Goal: Task Accomplishment & Management: Use online tool/utility

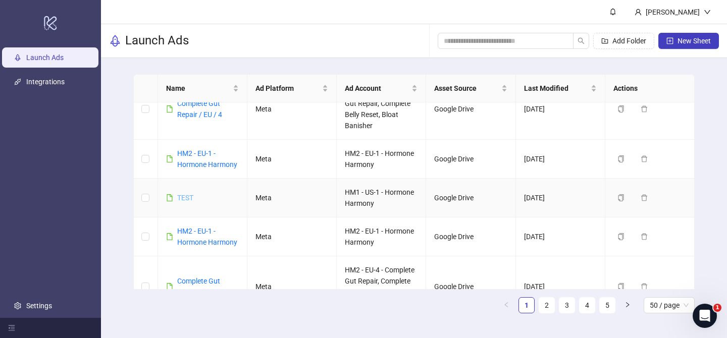
click at [187, 198] on link "TEST" at bounding box center [185, 198] width 16 height 8
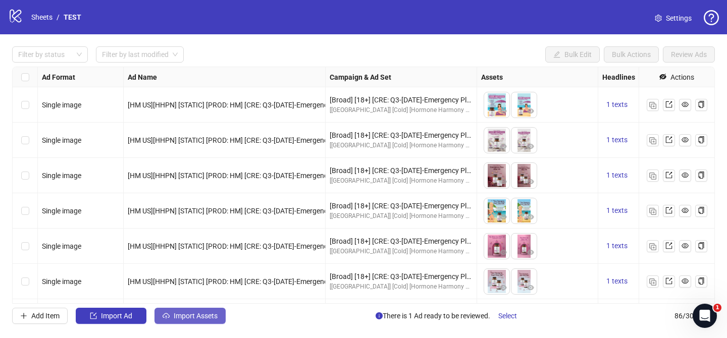
click at [186, 317] on span "Import Assets" at bounding box center [196, 316] width 44 height 8
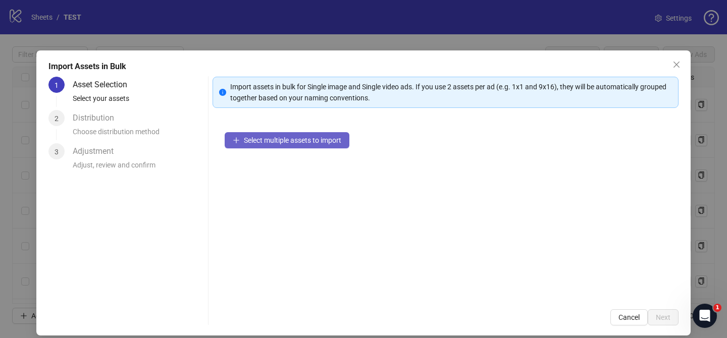
click at [328, 139] on span "Select multiple assets to import" at bounding box center [292, 140] width 97 height 8
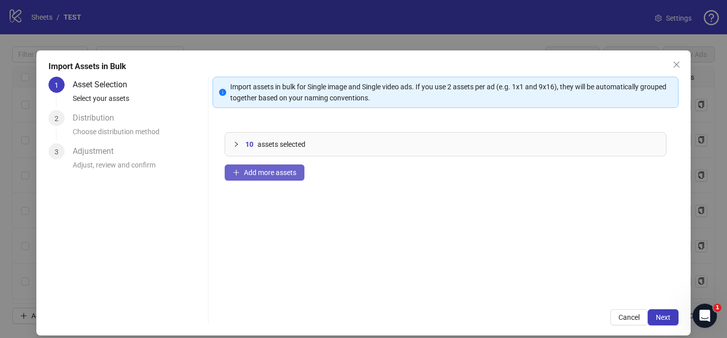
click at [284, 168] on button "Add more assets" at bounding box center [265, 173] width 80 height 16
click at [274, 179] on button "Add more assets" at bounding box center [265, 173] width 80 height 16
click at [289, 177] on button "Add more assets" at bounding box center [265, 173] width 80 height 16
click at [284, 176] on span "Add more assets" at bounding box center [270, 173] width 52 height 8
click at [289, 169] on span "Add more assets" at bounding box center [270, 173] width 52 height 8
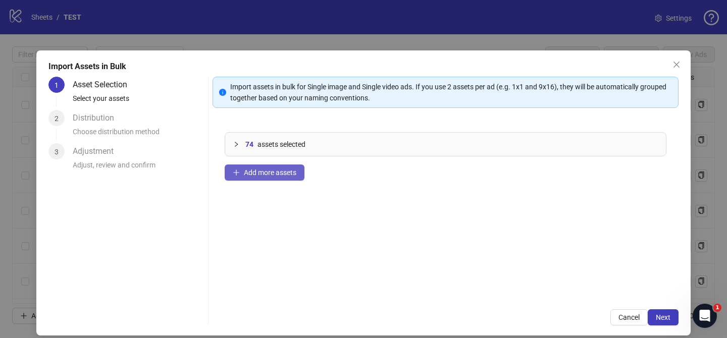
click at [284, 174] on span "Add more assets" at bounding box center [270, 173] width 52 height 8
click at [246, 179] on button "Add more assets" at bounding box center [265, 173] width 80 height 16
click at [277, 174] on span "Add more assets" at bounding box center [270, 173] width 52 height 8
click at [282, 170] on span "Add more assets" at bounding box center [270, 173] width 52 height 8
click at [283, 176] on span "Add more assets" at bounding box center [270, 173] width 52 height 8
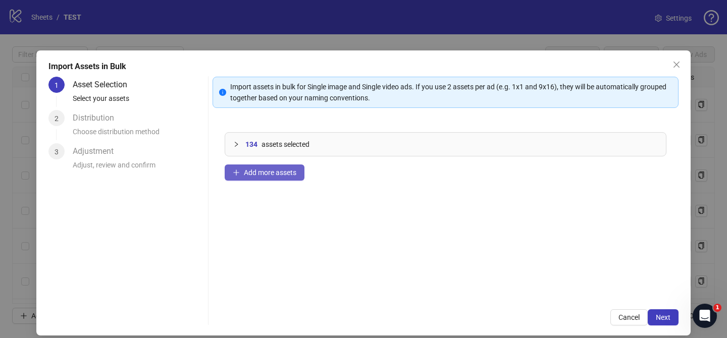
click at [255, 179] on button "Add more assets" at bounding box center [265, 173] width 80 height 16
click at [668, 311] on button "Next" at bounding box center [663, 317] width 31 height 16
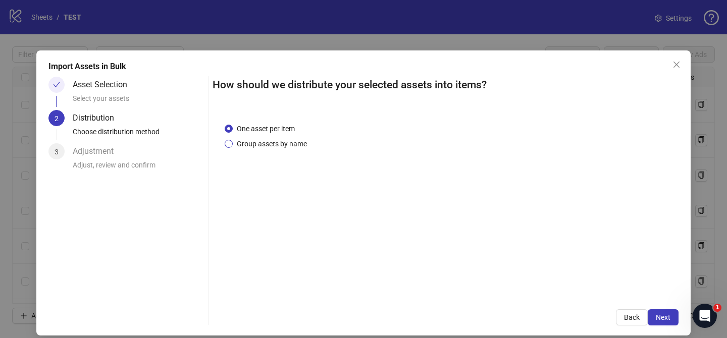
click at [289, 145] on span "Group assets by name" at bounding box center [272, 143] width 78 height 11
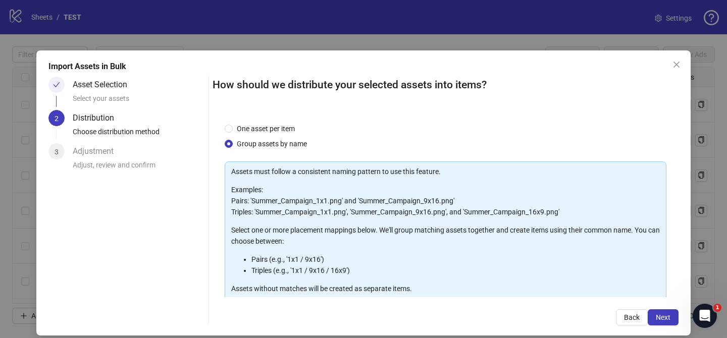
scroll to position [109, 0]
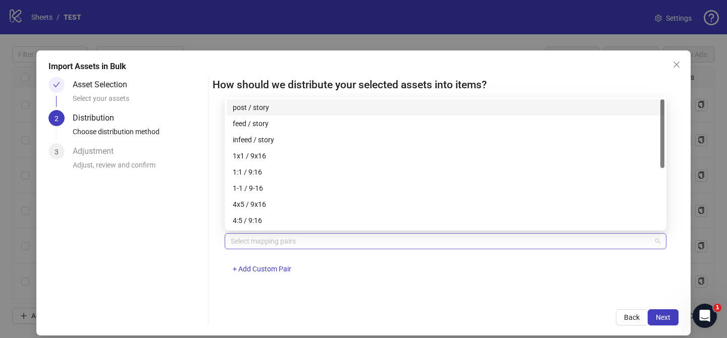
click at [265, 241] on div at bounding box center [440, 241] width 427 height 14
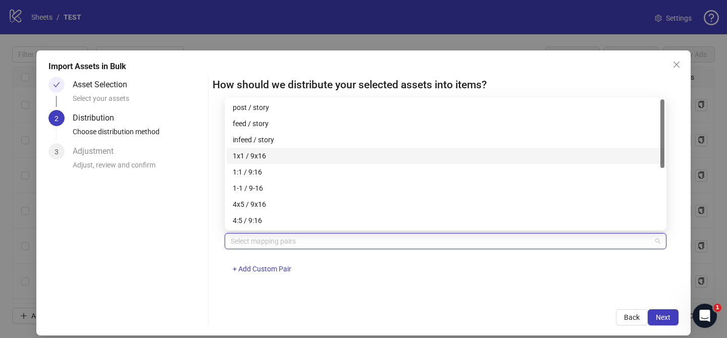
click at [270, 160] on div "1x1 / 9x16" at bounding box center [445, 155] width 425 height 11
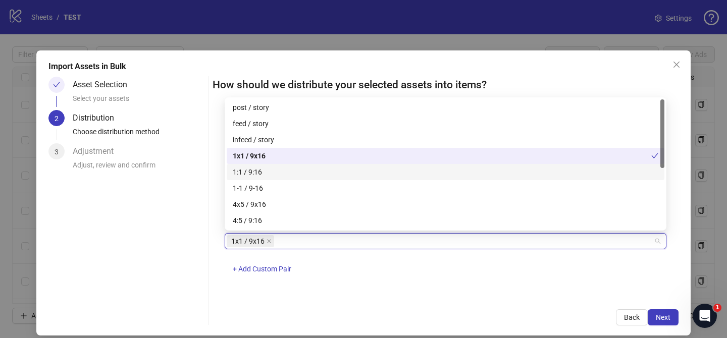
click at [272, 174] on div "1:1 / 9:16" at bounding box center [445, 172] width 425 height 11
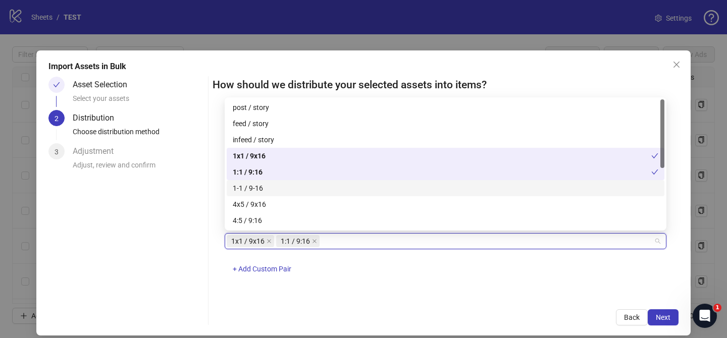
click at [268, 192] on div "1-1 / 9-16" at bounding box center [445, 188] width 425 height 11
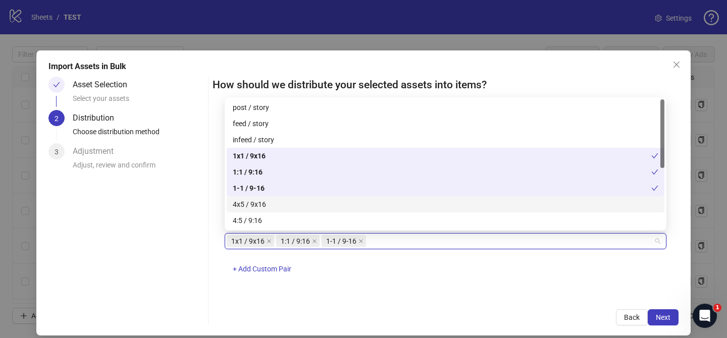
click at [269, 207] on div "4x5 / 9x16" at bounding box center [445, 204] width 425 height 11
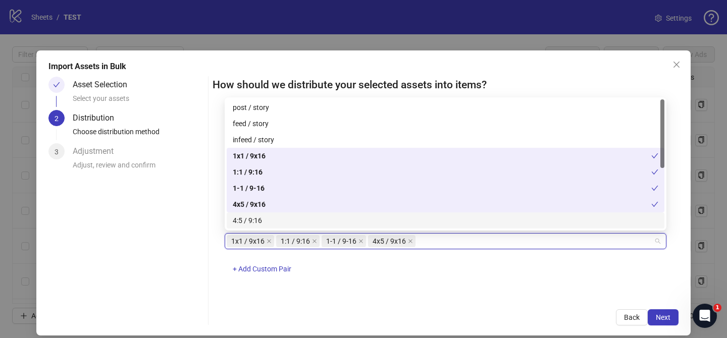
drag, startPoint x: 268, startPoint y: 223, endPoint x: 530, endPoint y: 264, distance: 265.3
click at [268, 223] on div "4:5 / 9:16" at bounding box center [445, 220] width 425 height 11
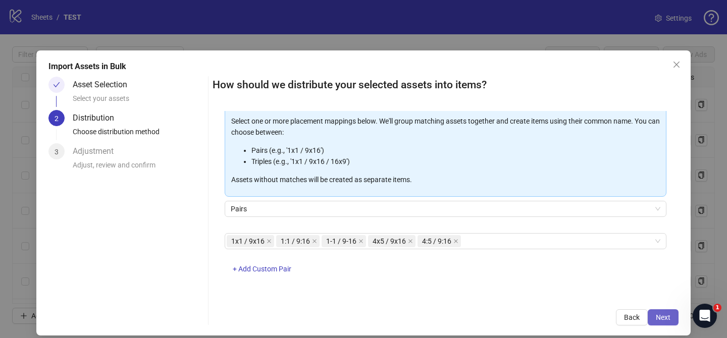
click at [676, 317] on button "Next" at bounding box center [663, 317] width 31 height 16
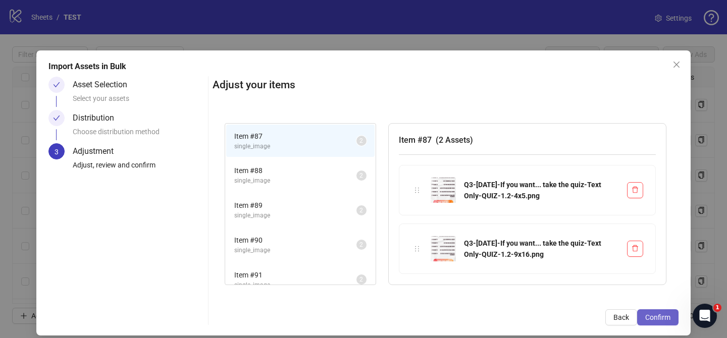
click at [656, 318] on span "Confirm" at bounding box center [657, 317] width 25 height 8
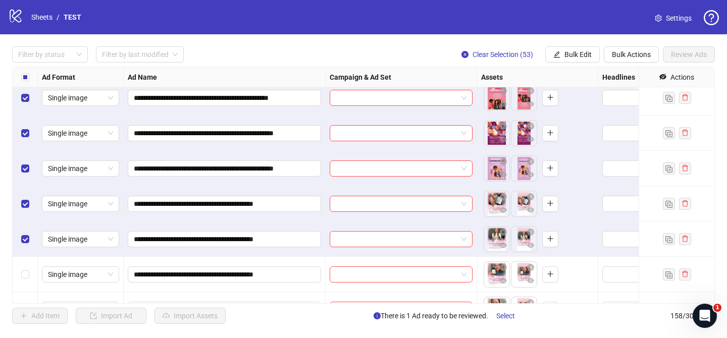
scroll to position [4739, 0]
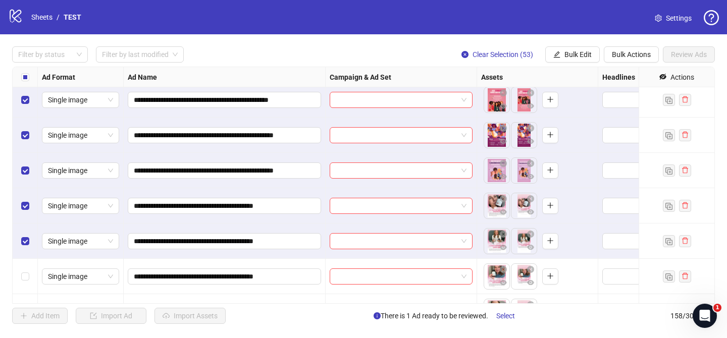
click at [25, 237] on label "Select row 139" at bounding box center [25, 241] width 8 height 11
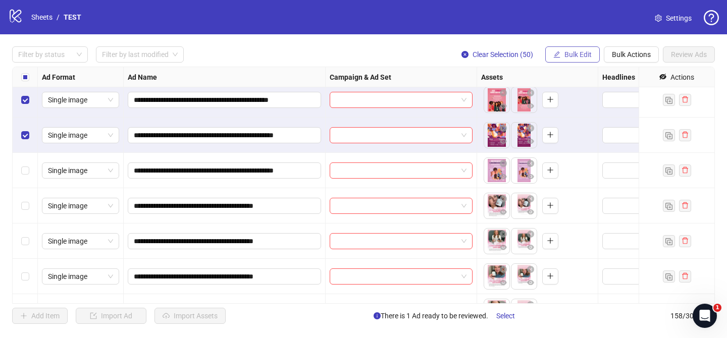
click at [558, 55] on icon "edit" at bounding box center [556, 54] width 7 height 7
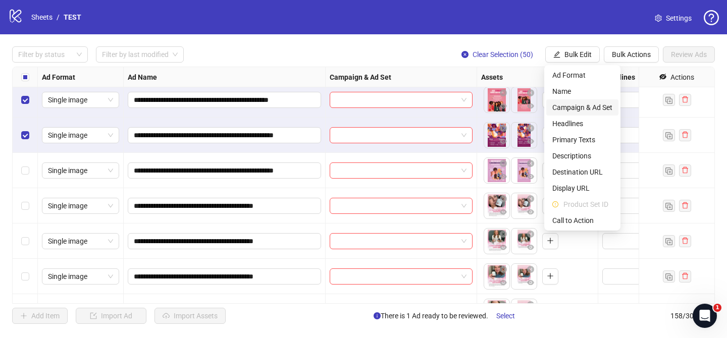
click at [602, 107] on span "Campaign & Ad Set" at bounding box center [582, 107] width 60 height 11
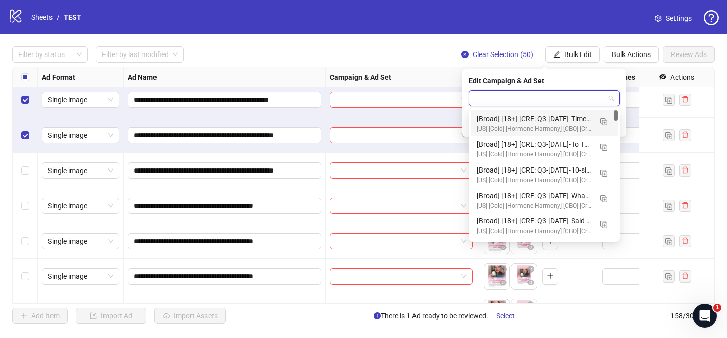
click at [542, 101] on input "search" at bounding box center [539, 98] width 130 height 15
paste input "**********"
type input "**********"
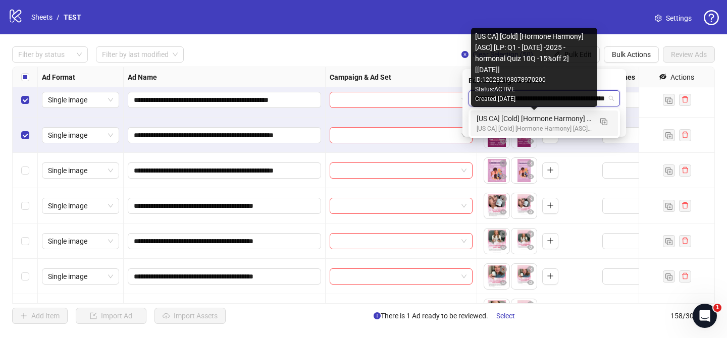
click at [562, 120] on div "[US CA] [Cold] [Hormone Harmony] [ASC] [LP: Q1 - [DATE] -2025 - hormonal Quiz 1…" at bounding box center [533, 118] width 115 height 11
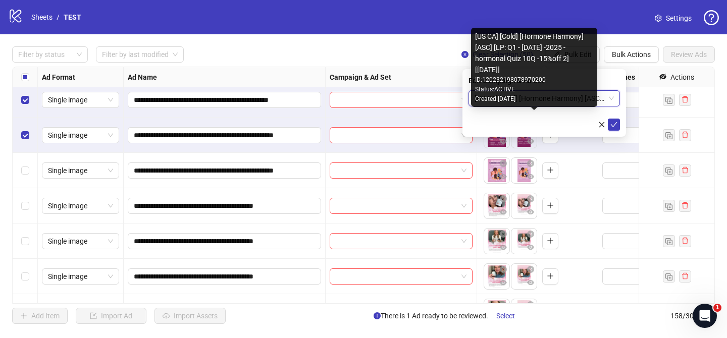
scroll to position [0, 0]
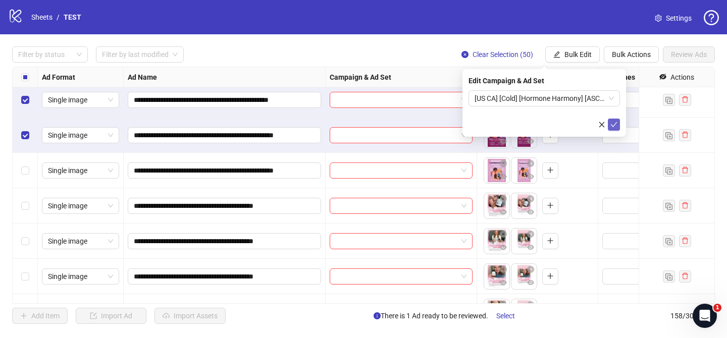
click at [614, 124] on icon "check" at bounding box center [614, 124] width 7 height 5
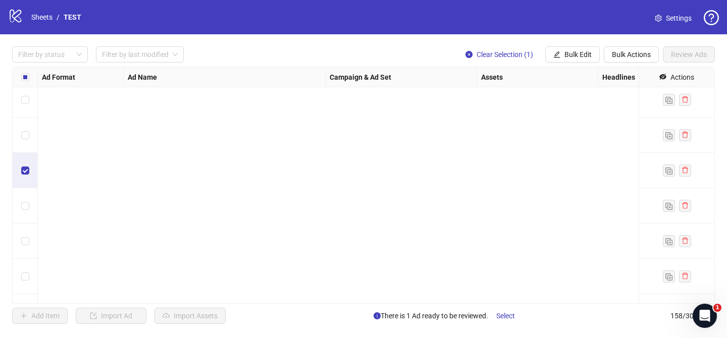
scroll to position [5366, 0]
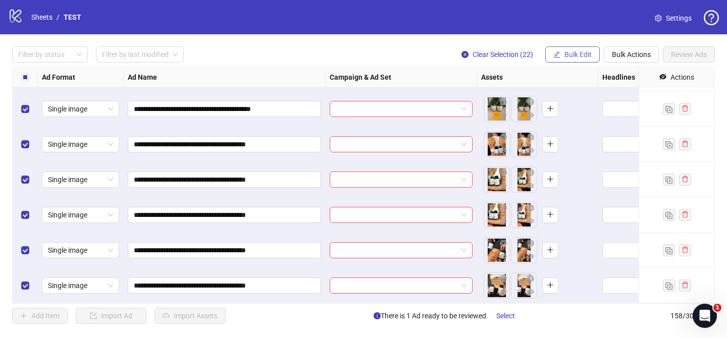
click at [580, 52] on span "Bulk Edit" at bounding box center [577, 54] width 27 height 8
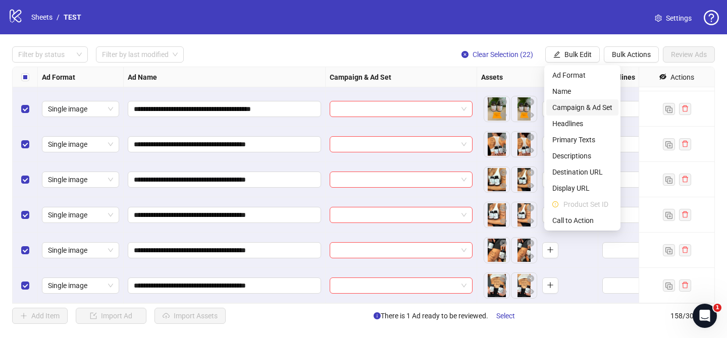
click at [592, 109] on span "Campaign & Ad Set" at bounding box center [582, 107] width 60 height 11
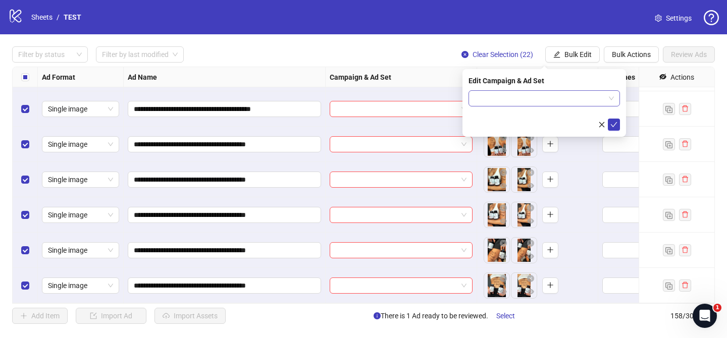
click at [579, 93] on input "search" at bounding box center [539, 98] width 130 height 15
paste input "**********"
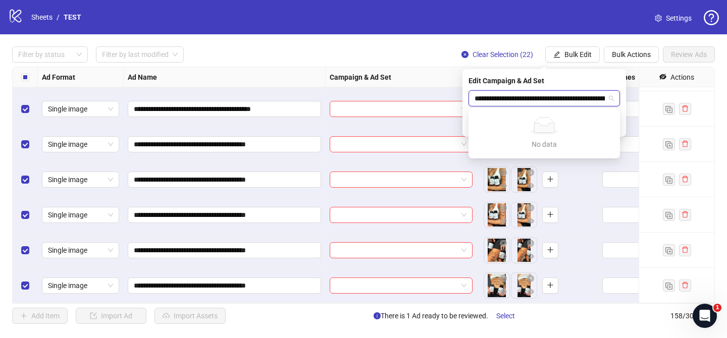
type input "**********"
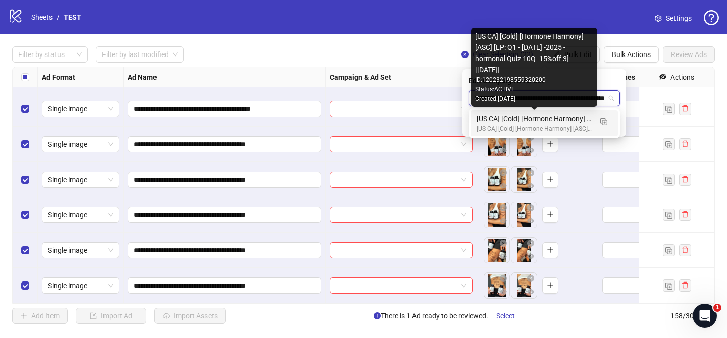
click at [556, 118] on div "[US CA] [Cold] [Hormone Harmony] [ASC] [LP: Q1 - [DATE] -2025 - hormonal Quiz 1…" at bounding box center [533, 118] width 115 height 11
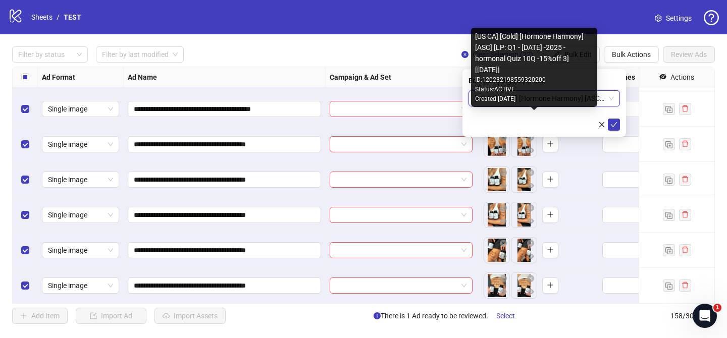
scroll to position [0, 0]
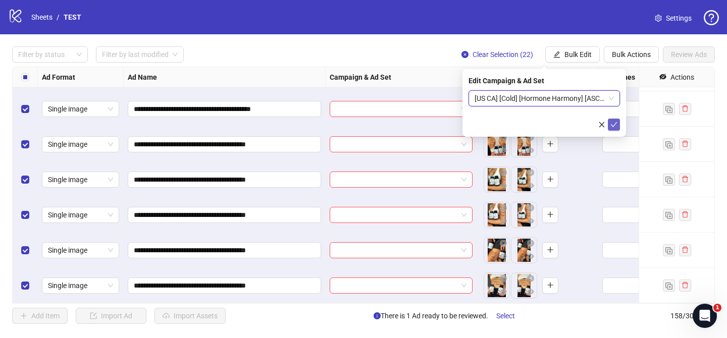
click at [615, 124] on icon "check" at bounding box center [613, 124] width 7 height 7
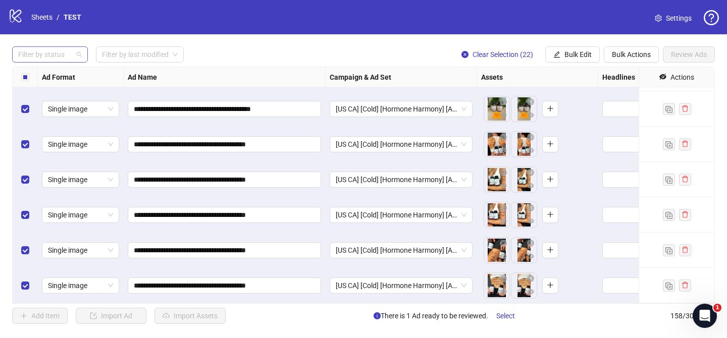
click at [36, 56] on div at bounding box center [44, 54] width 61 height 14
click at [46, 69] on div "Draft" at bounding box center [50, 75] width 72 height 16
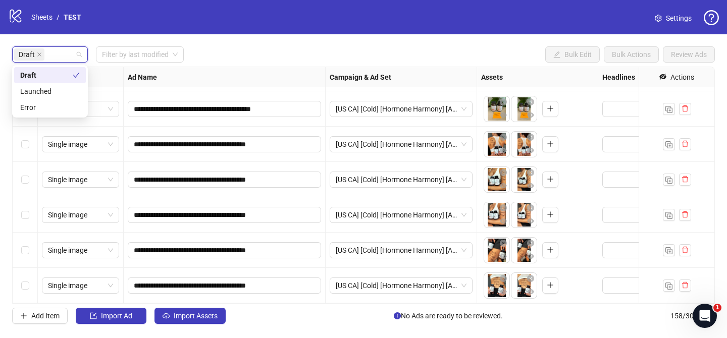
scroll to position [2328, 0]
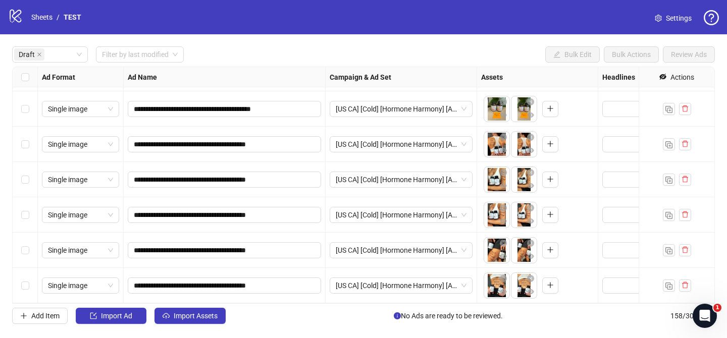
click at [218, 39] on div "**********" at bounding box center [363, 185] width 727 height 302
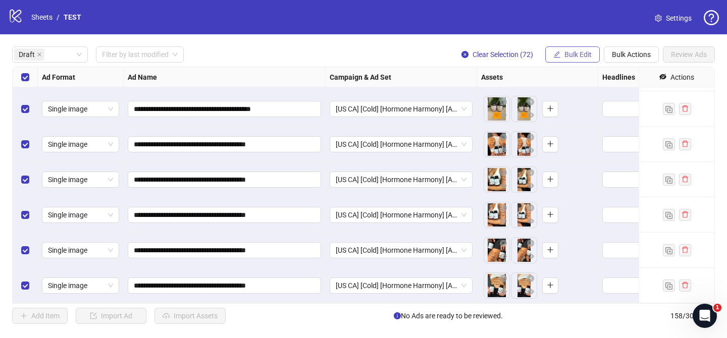
click at [580, 52] on span "Bulk Edit" at bounding box center [577, 54] width 27 height 8
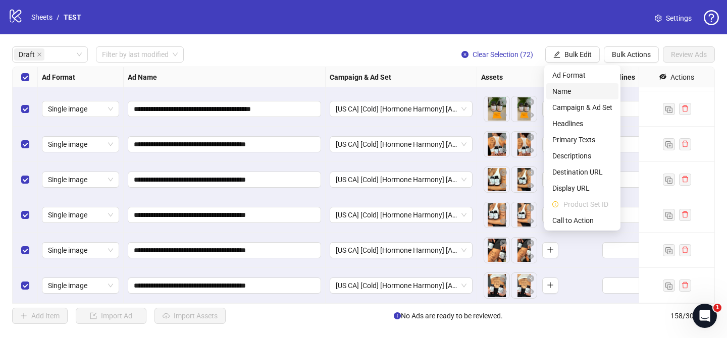
click at [569, 91] on span "Name" at bounding box center [582, 91] width 60 height 11
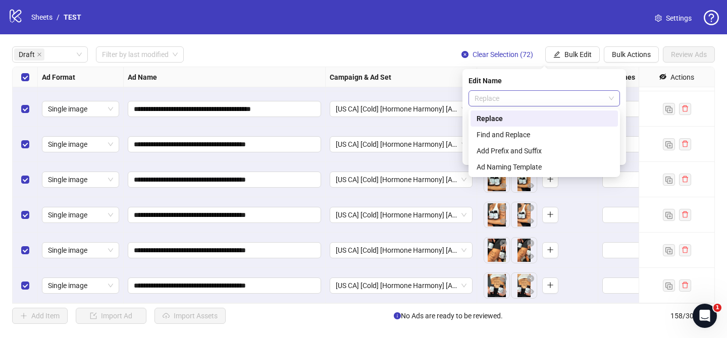
click at [538, 95] on span "Replace" at bounding box center [543, 98] width 139 height 15
click at [522, 144] on div "Add Prefix and Suffix" at bounding box center [543, 151] width 147 height 16
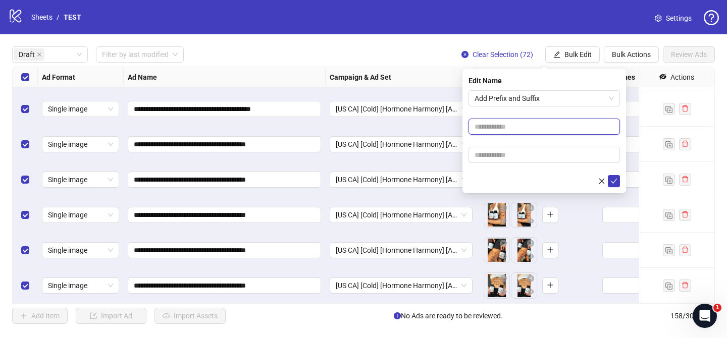
paste input "**********"
click at [518, 127] on input "text" at bounding box center [543, 127] width 151 height 16
type input "**********"
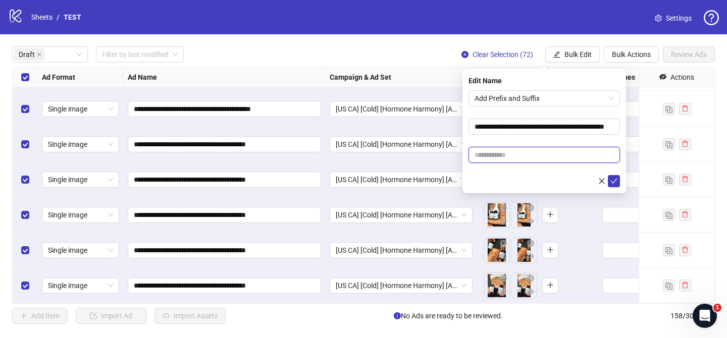
click at [573, 147] on input "text" at bounding box center [543, 155] width 151 height 16
paste input "**********"
type input "**********"
drag, startPoint x: 613, startPoint y: 183, endPoint x: 543, endPoint y: 30, distance: 168.5
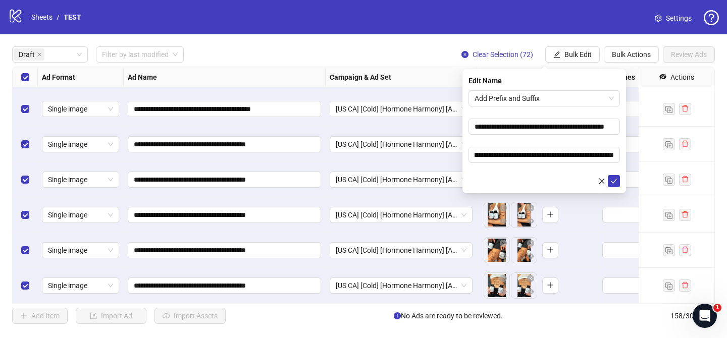
click at [613, 183] on icon "check" at bounding box center [613, 181] width 7 height 7
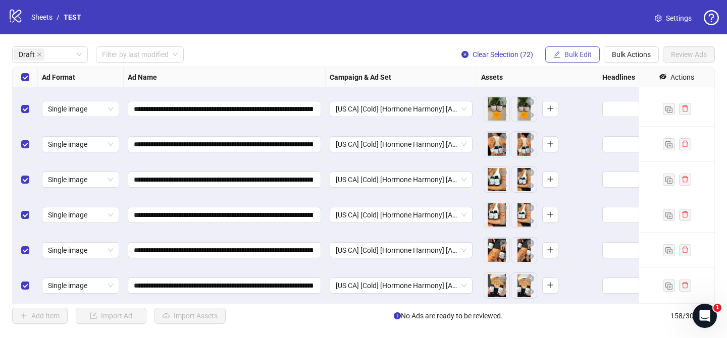
click at [579, 49] on button "Bulk Edit" at bounding box center [572, 54] width 55 height 16
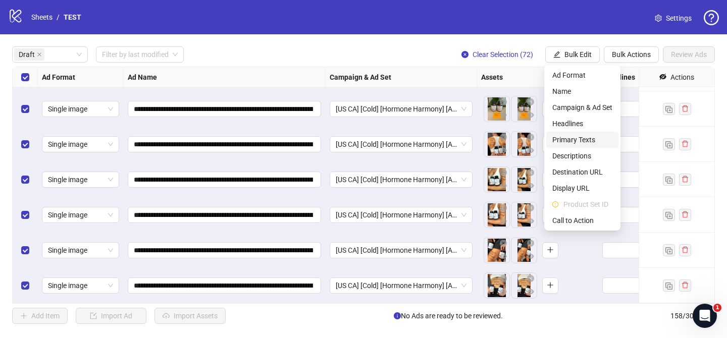
click at [583, 140] on span "Primary Texts" at bounding box center [582, 139] width 60 height 11
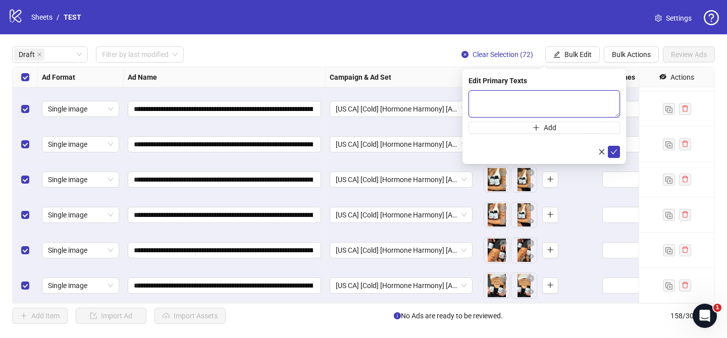
click at [581, 100] on textarea at bounding box center [543, 103] width 151 height 27
paste textarea "**********"
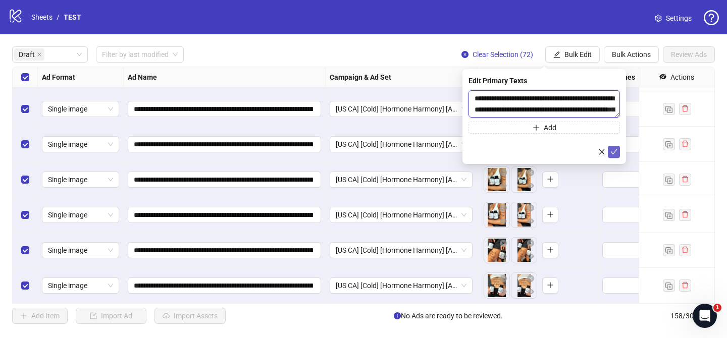
scroll to position [585, 0]
type textarea "**********"
click at [613, 147] on button "submit" at bounding box center [614, 152] width 12 height 12
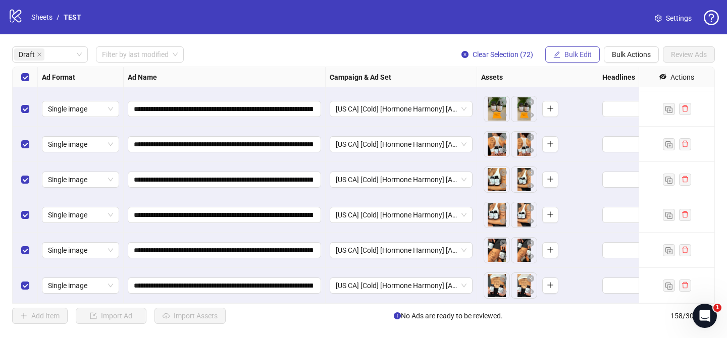
click at [577, 57] on span "Bulk Edit" at bounding box center [577, 54] width 27 height 8
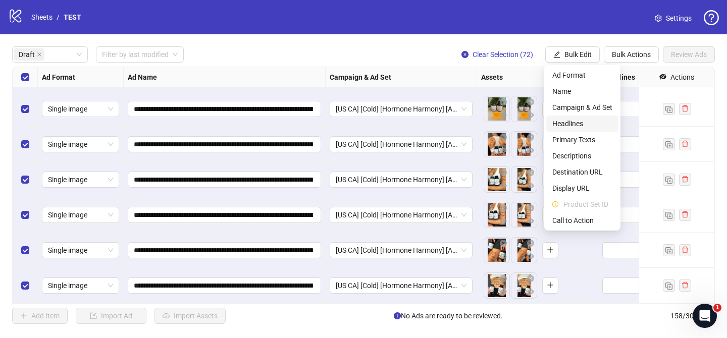
click at [580, 125] on span "Headlines" at bounding box center [582, 123] width 60 height 11
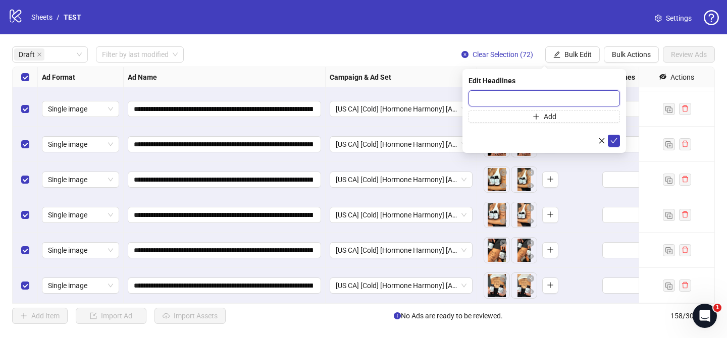
click at [589, 95] on input "text" at bounding box center [543, 98] width 151 height 16
paste input "**********"
type input "**********"
click at [615, 140] on icon "check" at bounding box center [613, 140] width 7 height 7
click at [577, 55] on span "Bulk Edit" at bounding box center [577, 54] width 27 height 8
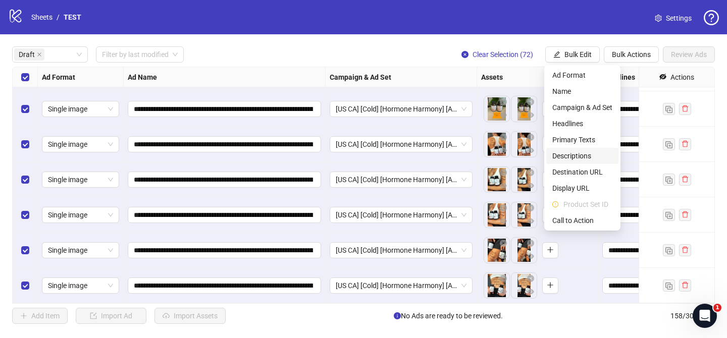
click at [576, 153] on span "Descriptions" at bounding box center [582, 155] width 60 height 11
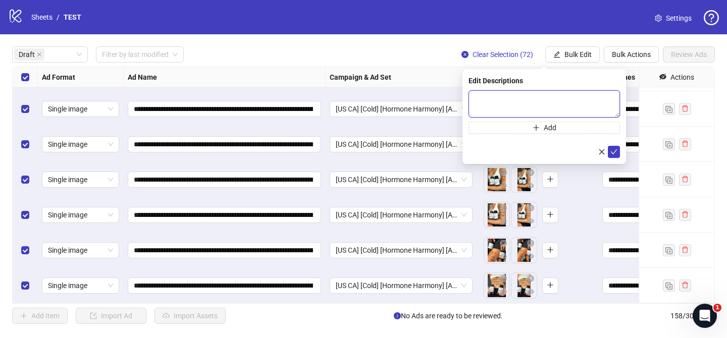
click at [580, 99] on textarea at bounding box center [543, 103] width 151 height 27
drag, startPoint x: 612, startPoint y: 149, endPoint x: 501, endPoint y: 32, distance: 161.0
click at [612, 149] on icon "check" at bounding box center [613, 151] width 7 height 7
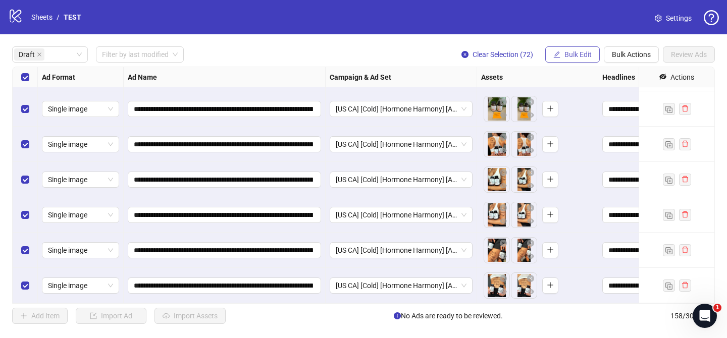
click at [572, 55] on span "Bulk Edit" at bounding box center [577, 54] width 27 height 8
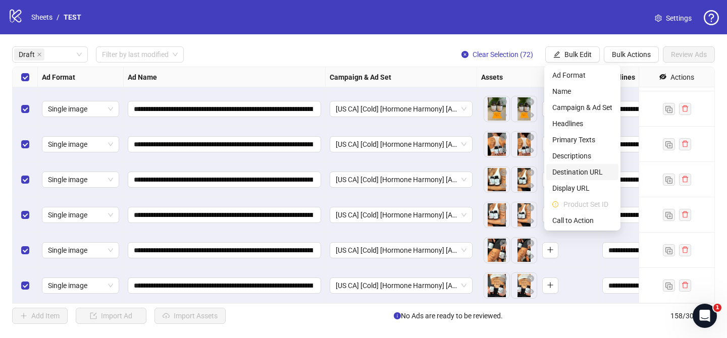
click at [588, 171] on span "Destination URL" at bounding box center [582, 172] width 60 height 11
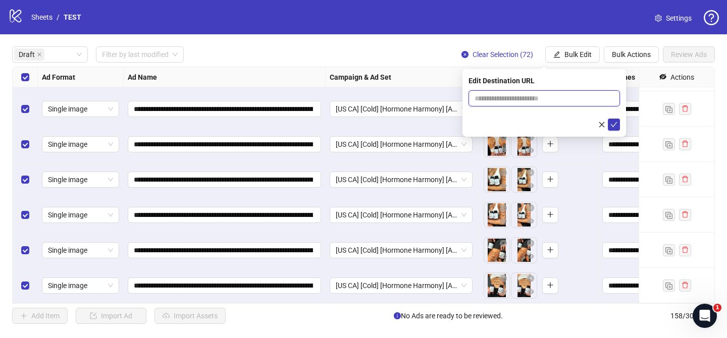
click at [576, 96] on input "text" at bounding box center [539, 98] width 131 height 11
paste input "**********"
type input "**********"
click at [613, 126] on icon "check" at bounding box center [614, 124] width 7 height 5
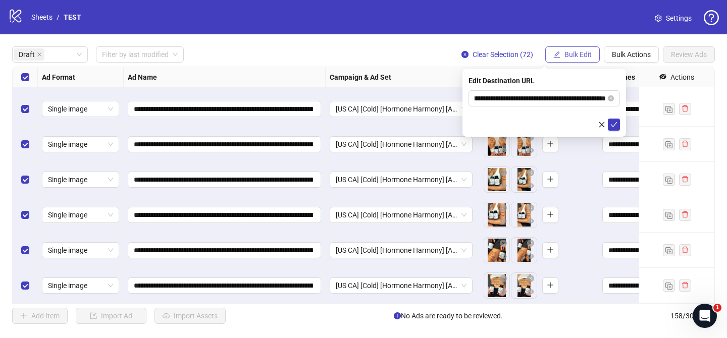
scroll to position [0, 0]
click at [578, 52] on span "Bulk Edit" at bounding box center [577, 54] width 27 height 8
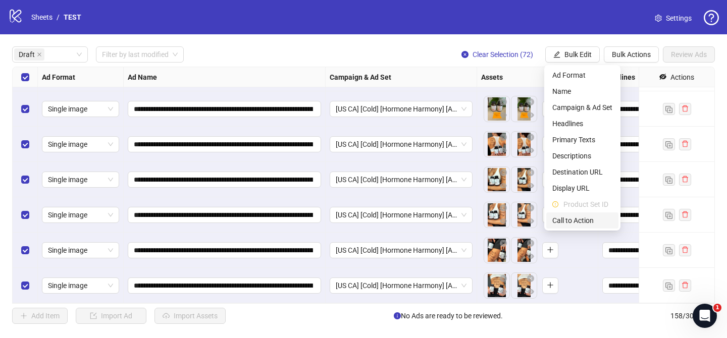
click at [568, 220] on span "Call to Action" at bounding box center [582, 220] width 60 height 11
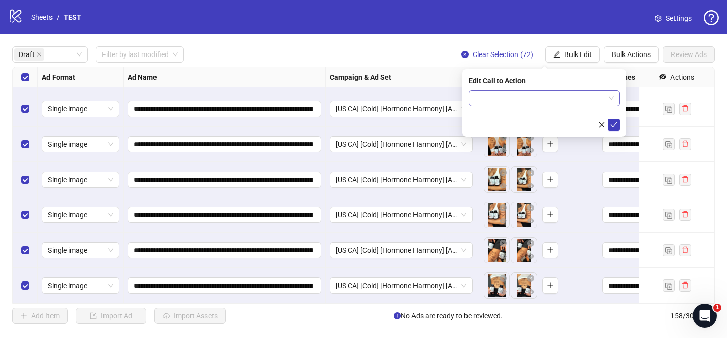
click at [550, 106] on div at bounding box center [543, 98] width 151 height 16
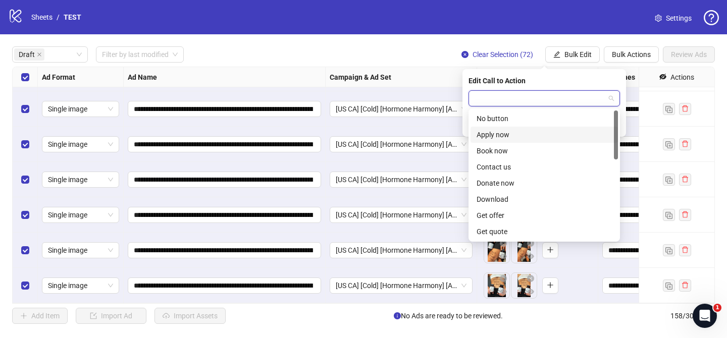
scroll to position [210, 0]
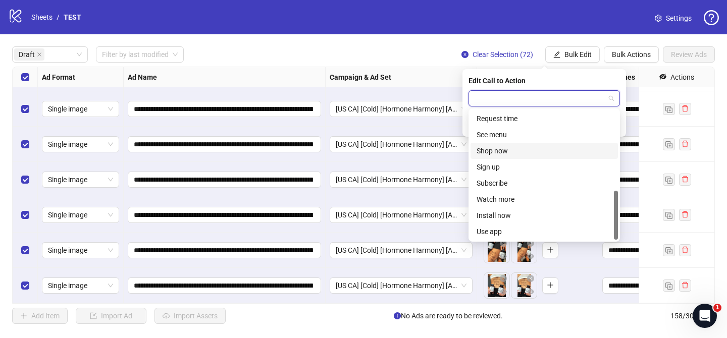
click at [509, 148] on div "Shop now" at bounding box center [543, 150] width 135 height 11
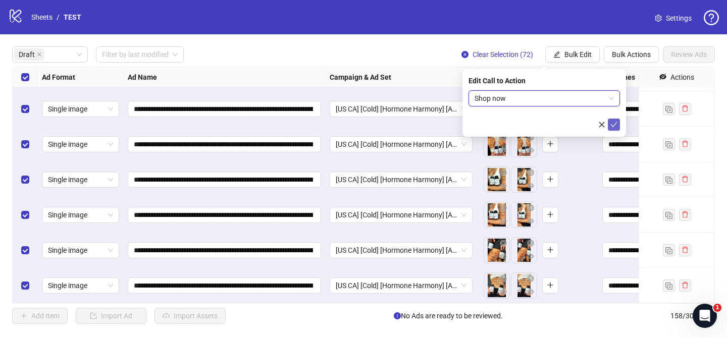
click at [612, 128] on span "submit" at bounding box center [613, 125] width 7 height 8
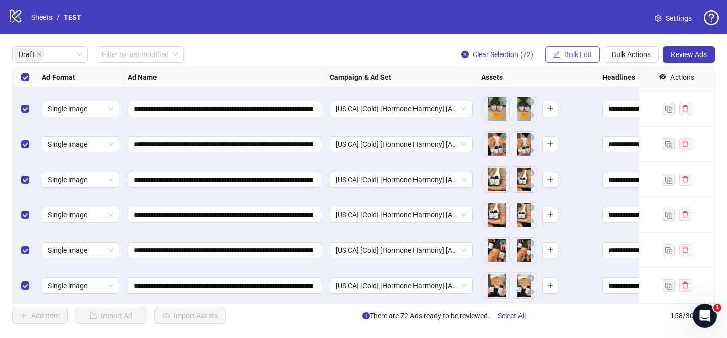
click at [569, 51] on span "Bulk Edit" at bounding box center [577, 54] width 27 height 8
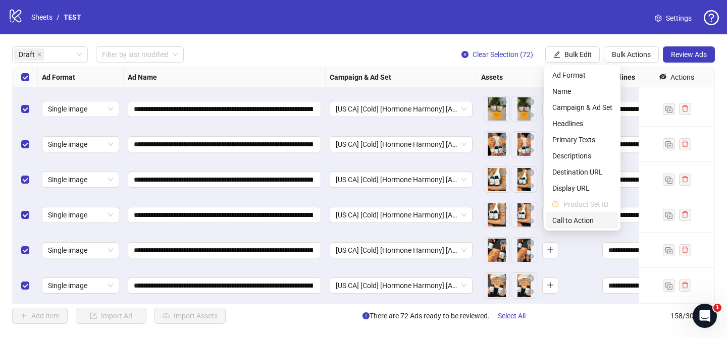
click at [584, 219] on span "Call to Action" at bounding box center [582, 220] width 60 height 11
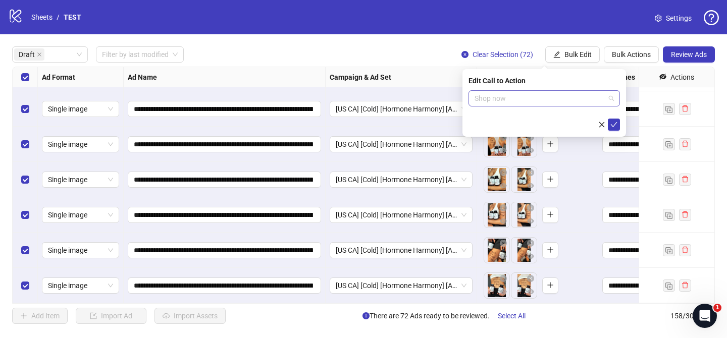
click at [553, 99] on span "Shop now" at bounding box center [543, 98] width 139 height 15
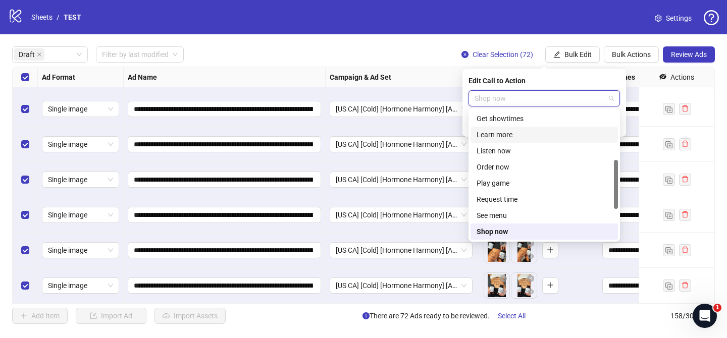
click at [521, 135] on div "Learn more" at bounding box center [543, 134] width 135 height 11
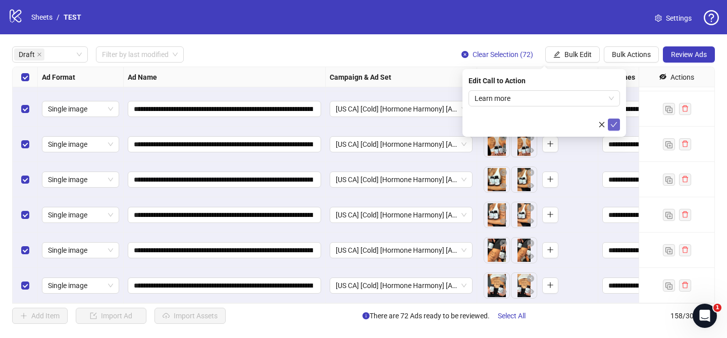
click at [612, 127] on icon "check" at bounding box center [613, 124] width 7 height 7
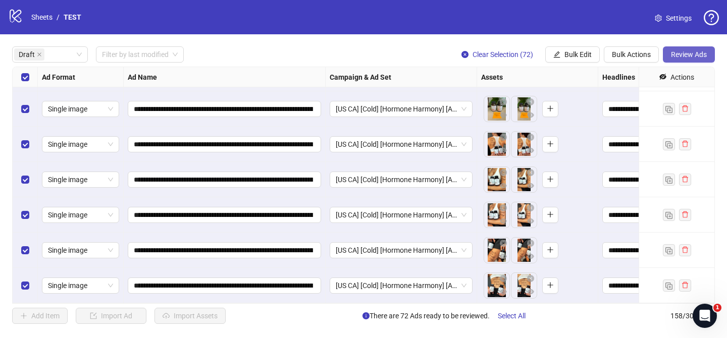
click at [693, 60] on button "Review Ads" at bounding box center [689, 54] width 52 height 16
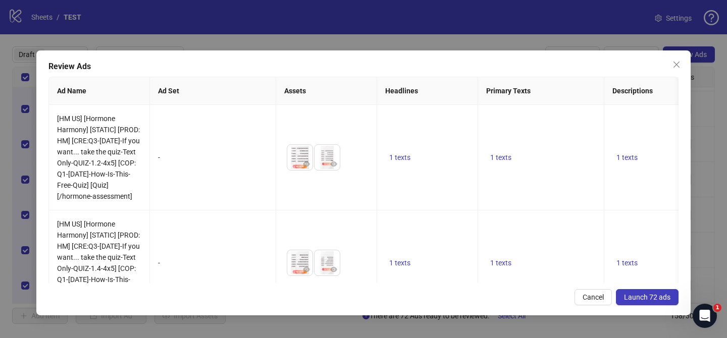
click at [643, 298] on span "Launch 72 ads" at bounding box center [647, 297] width 46 height 8
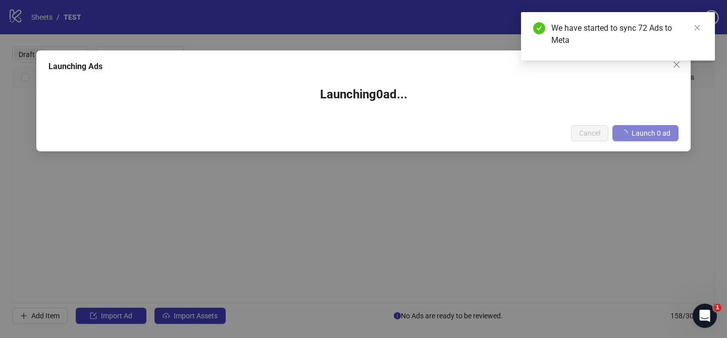
scroll to position [0, 0]
